Goal: Communication & Community: Participate in discussion

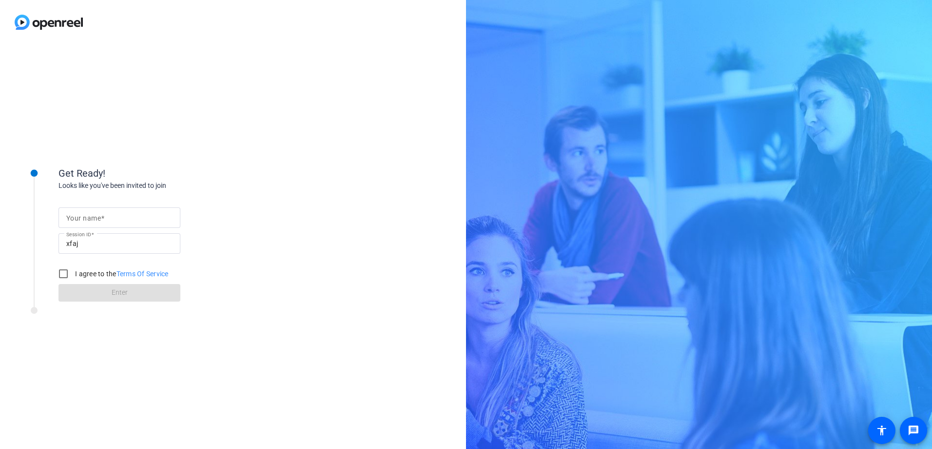
click at [140, 220] on input "Your name" at bounding box center [119, 218] width 106 height 12
type input "[PERSON_NAME]"
click at [63, 272] on input "I agree to the Terms Of Service" at bounding box center [64, 274] width 20 height 20
checkbox input "true"
click at [109, 290] on span at bounding box center [120, 292] width 122 height 23
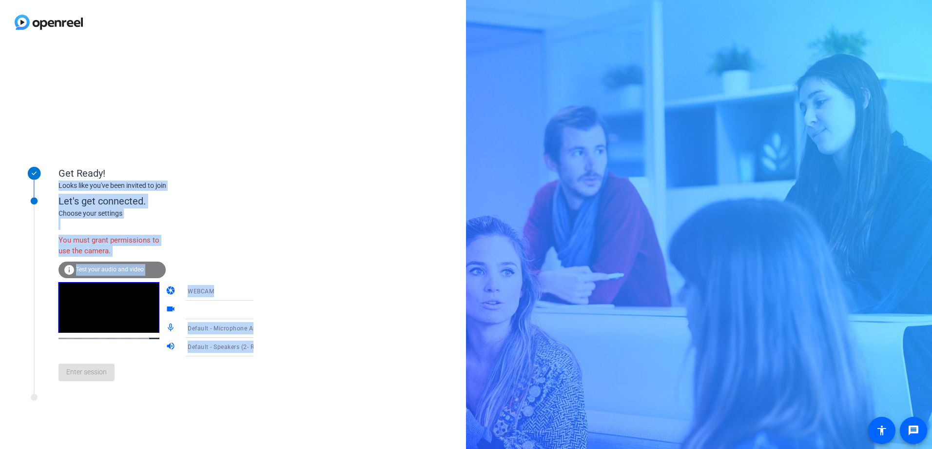
click at [257, 309] on icon at bounding box center [263, 310] width 12 height 12
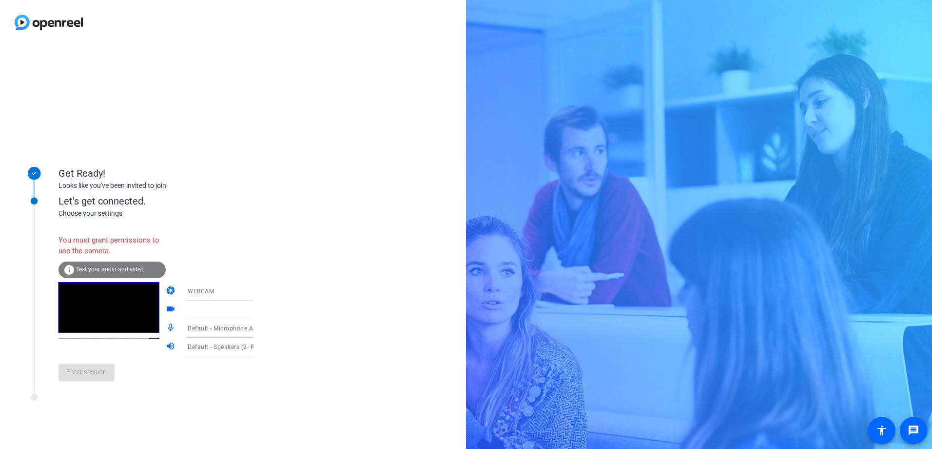
click at [257, 309] on icon at bounding box center [263, 310] width 12 height 12
drag, startPoint x: 244, startPoint y: 309, endPoint x: 242, endPoint y: 314, distance: 6.0
click at [257, 314] on icon at bounding box center [263, 310] width 12 height 12
click at [257, 312] on icon at bounding box center [263, 310] width 12 height 12
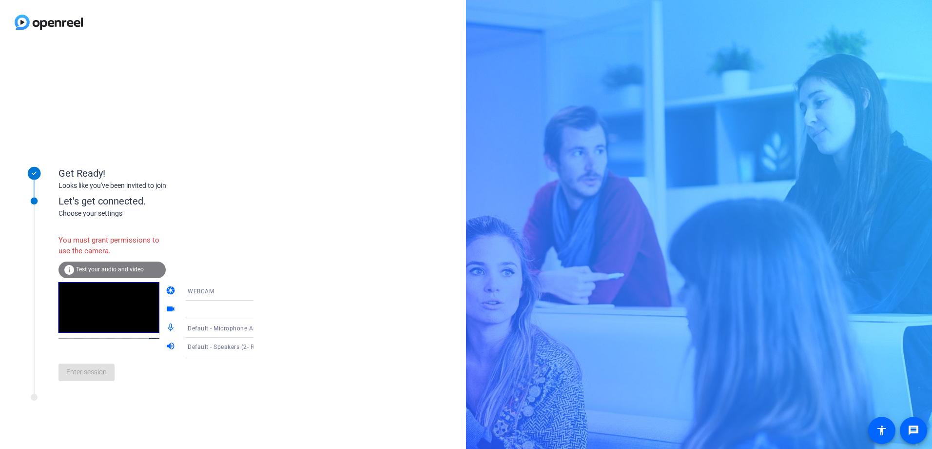
click at [257, 312] on icon at bounding box center [263, 310] width 12 height 12
click at [195, 305] on div at bounding box center [224, 310] width 73 height 12
click at [197, 293] on span "WEBCAM" at bounding box center [201, 291] width 26 height 7
click at [302, 275] on div at bounding box center [466, 224] width 932 height 449
click at [242, 48] on div "Get Ready! Looks like you've been invited to join Let's get connected. Choose y…" at bounding box center [233, 246] width 466 height 404
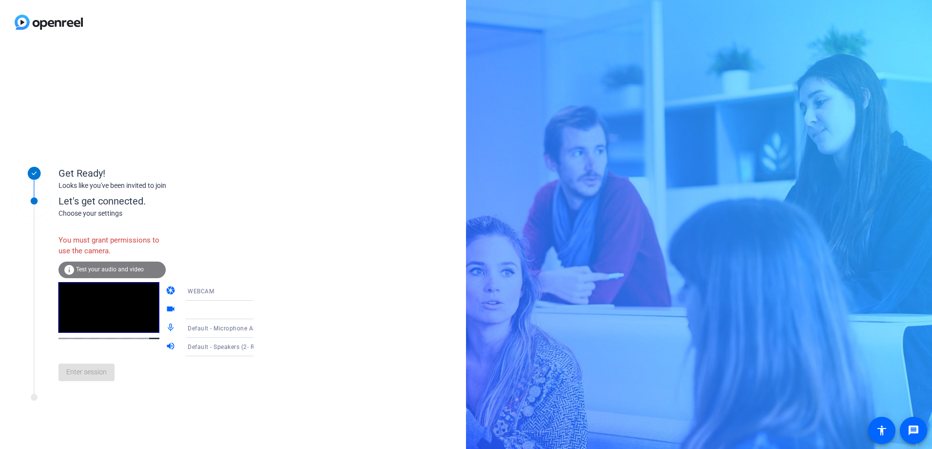
click at [257, 290] on icon at bounding box center [263, 291] width 12 height 12
click at [189, 330] on span "DESKTOP" at bounding box center [187, 330] width 27 height 12
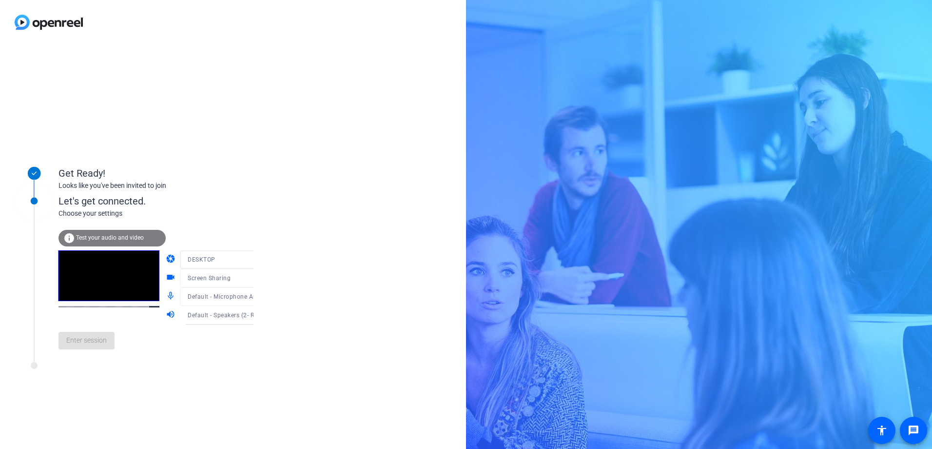
drag, startPoint x: 189, startPoint y: 330, endPoint x: 551, endPoint y: 175, distance: 394.0
click at [551, 175] on div "Get Ready! Looks like you've been invited to join Let's get connected. Choose y…" at bounding box center [466, 224] width 932 height 449
click at [74, 336] on span "Enter session" at bounding box center [86, 340] width 40 height 10
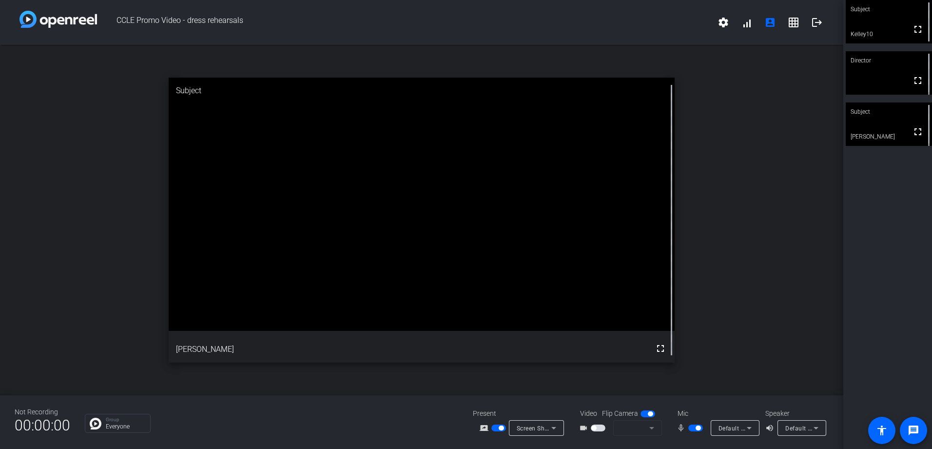
click at [876, 352] on div "Subject fullscreen Kelley10 Director fullscreen Subject fullscreen [PERSON_NAME]" at bounding box center [887, 224] width 89 height 449
click at [554, 429] on icon at bounding box center [553, 428] width 5 height 2
click at [554, 429] on div at bounding box center [466, 224] width 932 height 449
click at [554, 429] on icon at bounding box center [553, 428] width 5 height 2
click at [554, 429] on body "Accessibility Screen-Reader Guide, Feedback, and Issue Reporting | New window C…" at bounding box center [466, 224] width 932 height 449
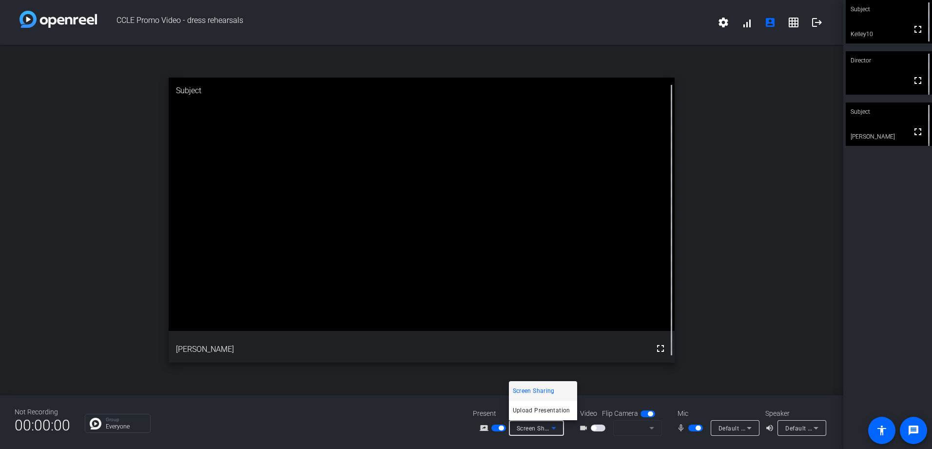
click at [399, 422] on div at bounding box center [466, 224] width 932 height 449
click at [399, 422] on div "Group Everyone" at bounding box center [271, 422] width 373 height 19
click at [553, 428] on icon at bounding box center [553, 428] width 5 height 2
click at [541, 390] on span "Screen Sharing" at bounding box center [534, 391] width 42 height 12
click at [914, 30] on mat-icon "fullscreen" at bounding box center [918, 29] width 12 height 12
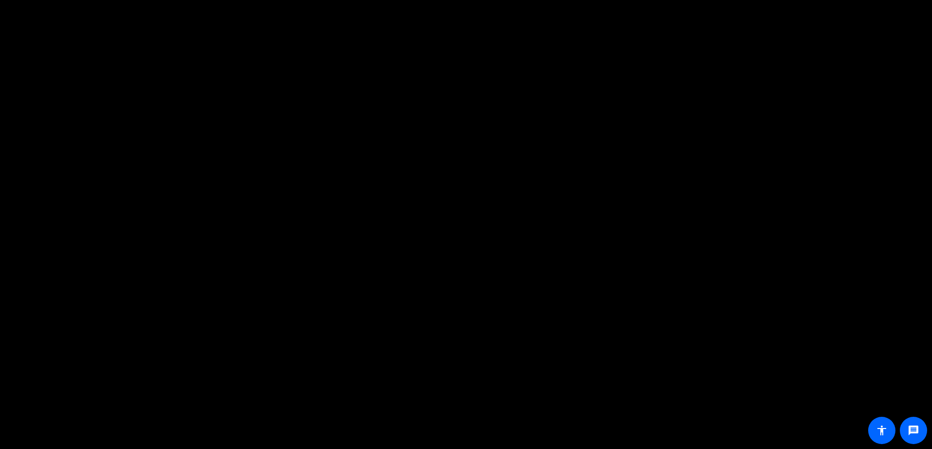
click at [916, 82] on video at bounding box center [466, 233] width 932 height 466
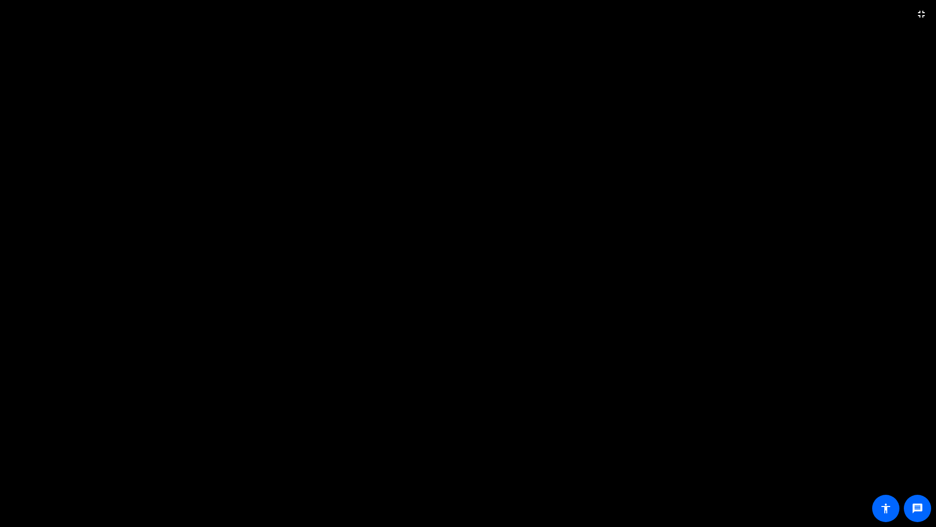
click at [913, 40] on video at bounding box center [468, 263] width 936 height 527
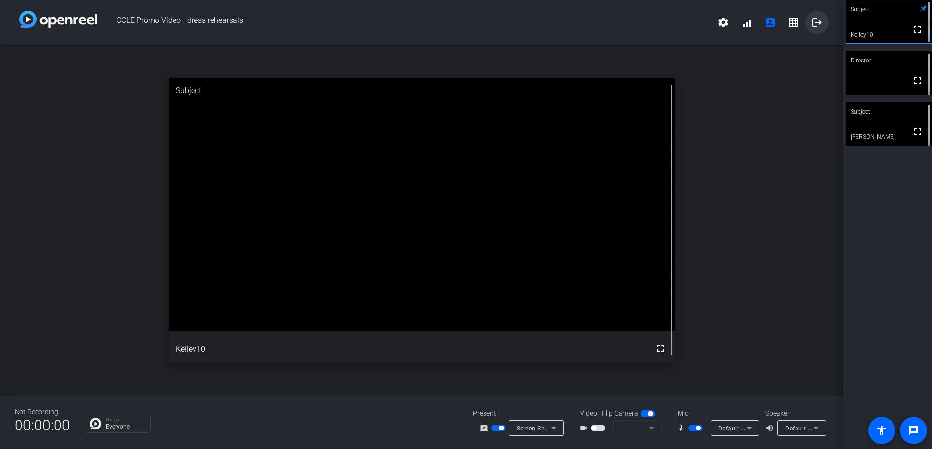
click at [816, 22] on mat-icon "logout" at bounding box center [817, 23] width 12 height 12
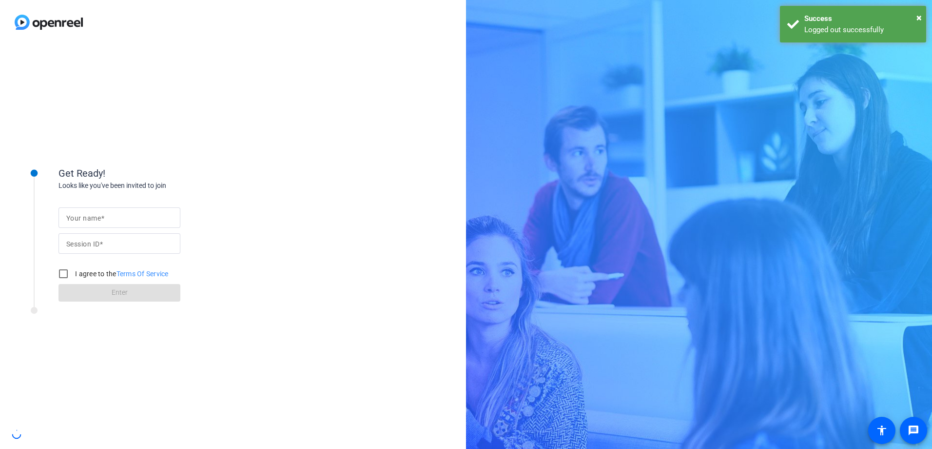
click at [113, 218] on input "Your name" at bounding box center [119, 218] width 106 height 12
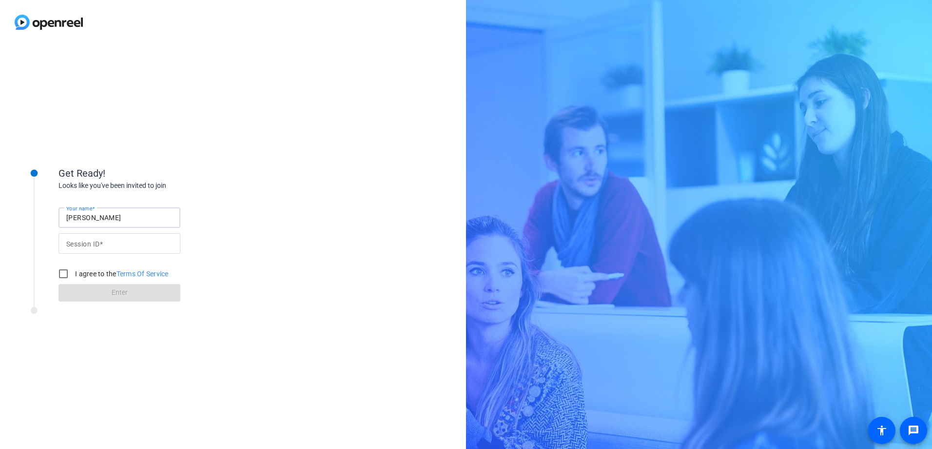
type input "[PERSON_NAME]"
click at [102, 234] on div at bounding box center [119, 243] width 106 height 20
type input "xfaj"
click at [89, 274] on label "I agree to the Terms Of Service" at bounding box center [121, 274] width 96 height 10
click at [73, 274] on input "I agree to the Terms Of Service" at bounding box center [64, 274] width 20 height 20
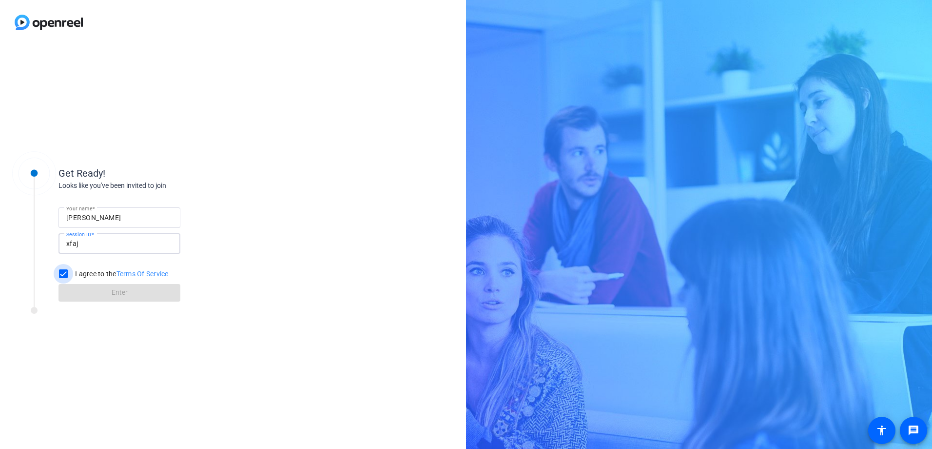
checkbox input "true"
click at [87, 287] on span at bounding box center [120, 292] width 122 height 23
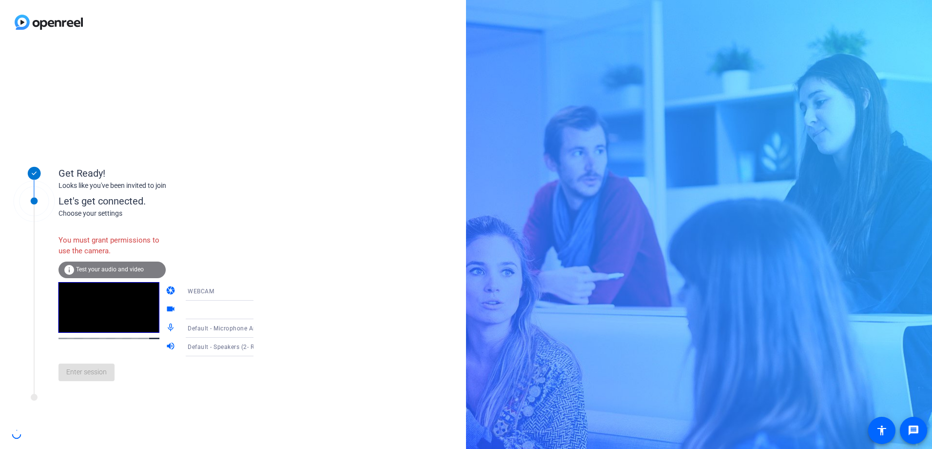
click at [257, 292] on icon at bounding box center [263, 291] width 12 height 12
click at [190, 329] on span "DESKTOP" at bounding box center [187, 330] width 27 height 12
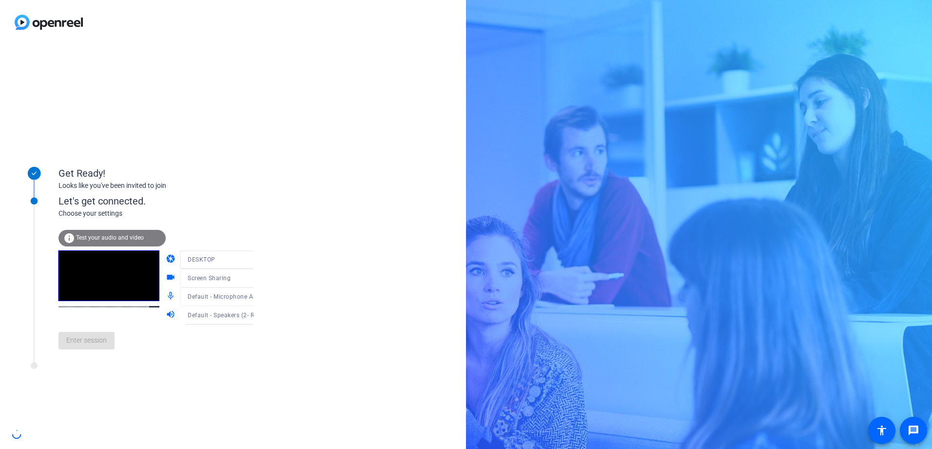
click at [549, 175] on div "Get Ready! Looks like you've been invited to join Let's get connected. Choose y…" at bounding box center [466, 224] width 932 height 449
click at [747, 421] on div "Get Ready! Looks like you've been invited to join Let's get connected. Choose y…" at bounding box center [466, 224] width 932 height 449
click at [82, 339] on span "Enter session" at bounding box center [86, 340] width 40 height 10
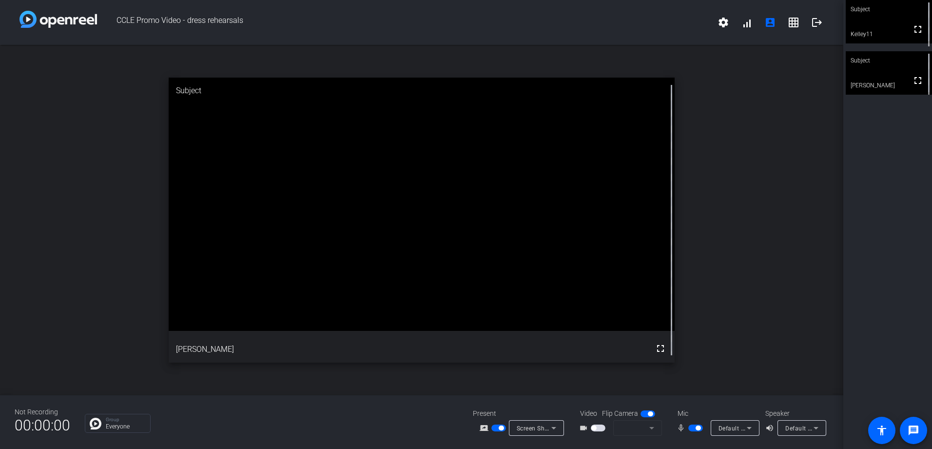
click at [897, 225] on div "Subject fullscreen Kelley11 Subject fullscreen [PERSON_NAME]" at bounding box center [887, 224] width 89 height 449
